Goal: Task Accomplishment & Management: Complete application form

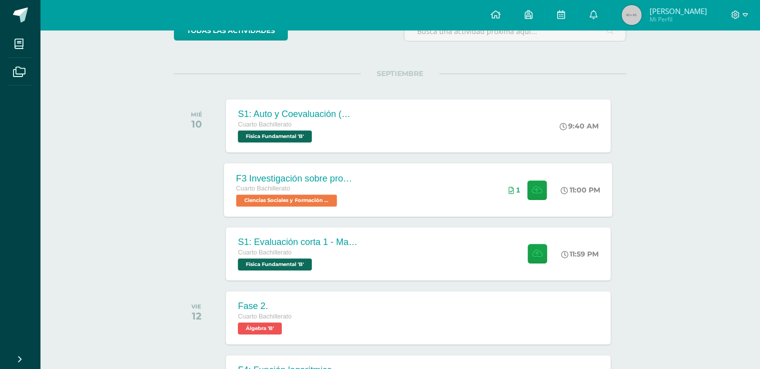
scroll to position [100, 0]
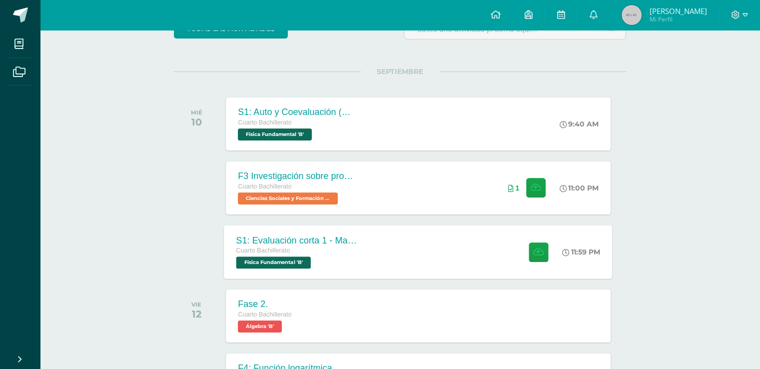
click at [356, 239] on div "S1: Evaluación corta 1 - Magnesitmo y principios básicos." at bounding box center [296, 240] width 121 height 10
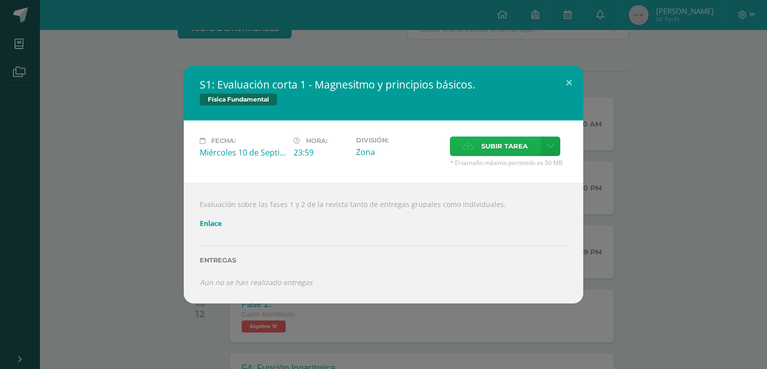
click at [491, 144] on span "Subir tarea" at bounding box center [505, 146] width 46 height 18
click at [0, 0] on input "Subir tarea" at bounding box center [0, 0] width 0 height 0
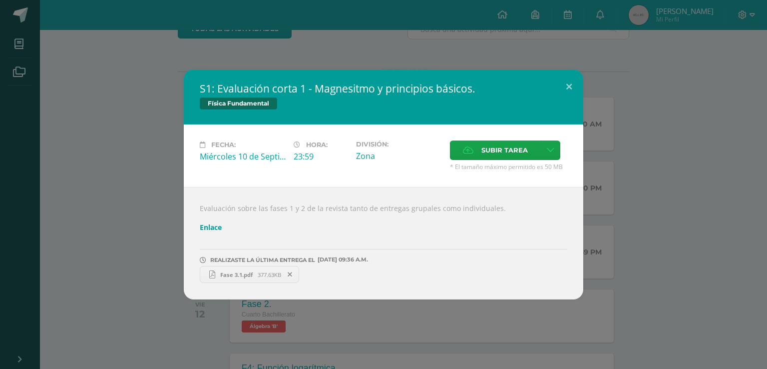
click at [628, 167] on div "S1: Evaluación corta 1 - Magnesitmo y principios básicos. Física Fundamental Fe…" at bounding box center [383, 184] width 759 height 230
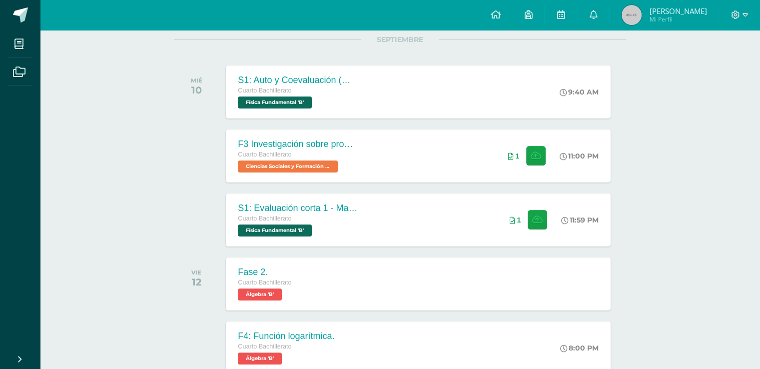
scroll to position [0, 0]
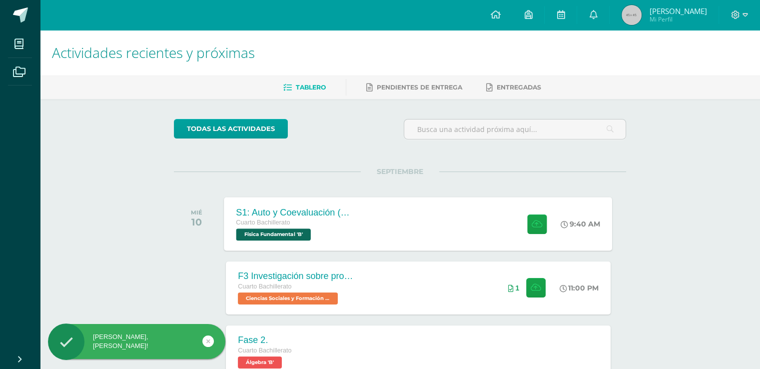
click at [361, 220] on div "S1: Auto y Coevaluación (Magnetismo/Conceptos Básicos) Cuarto Bachillerato Físi…" at bounding box center [296, 223] width 145 height 53
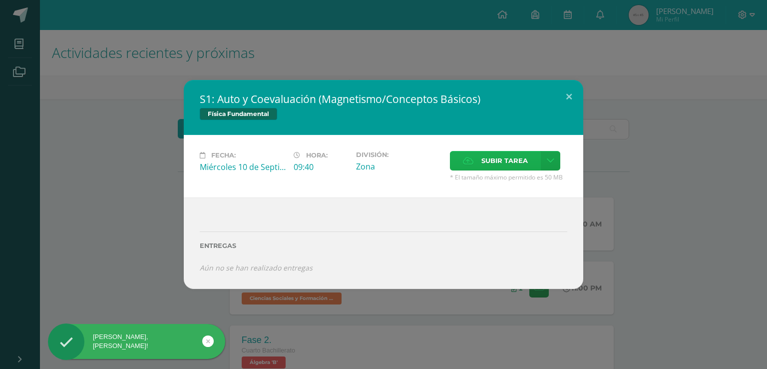
click at [485, 154] on span "Subir tarea" at bounding box center [505, 160] width 46 height 18
click at [0, 0] on input "Subir tarea" at bounding box center [0, 0] width 0 height 0
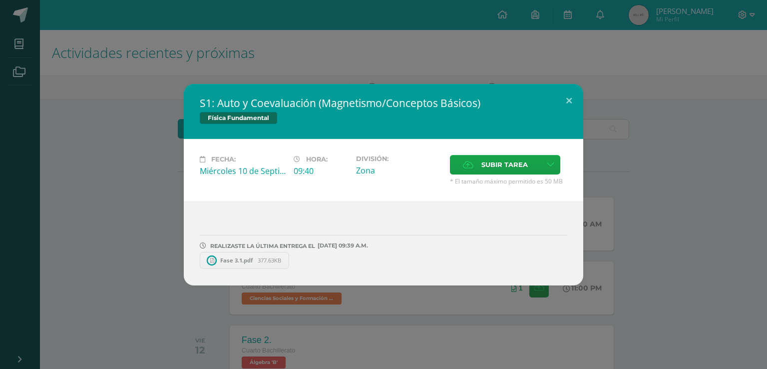
click at [616, 159] on div "S1: Auto y Coevaluación (Magnetismo/Conceptos Básicos) Física Fundamental Fecha…" at bounding box center [383, 184] width 759 height 201
